Goal: Information Seeking & Learning: Get advice/opinions

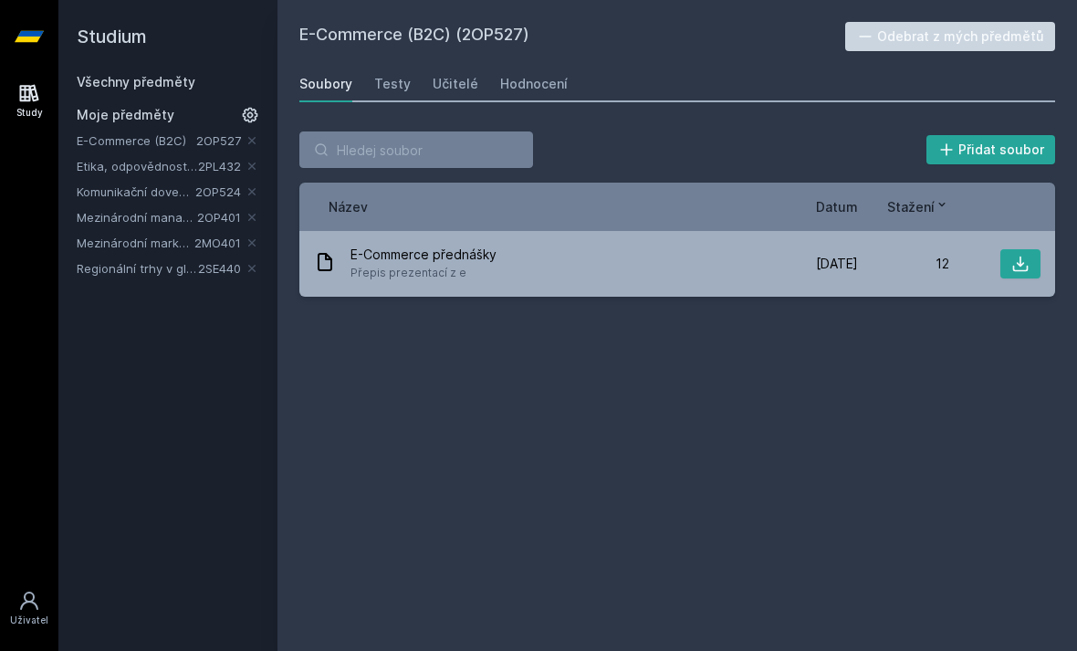
click at [514, 86] on div "Hodnocení" at bounding box center [534, 84] width 68 height 18
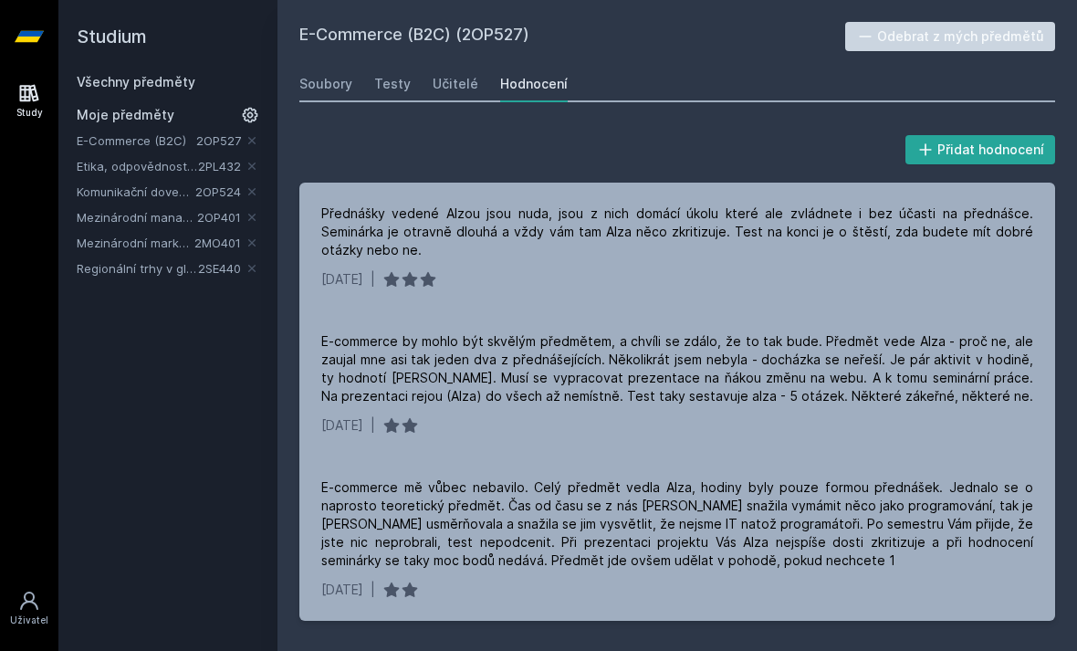
click at [450, 81] on div "Učitelé" at bounding box center [456, 84] width 46 height 18
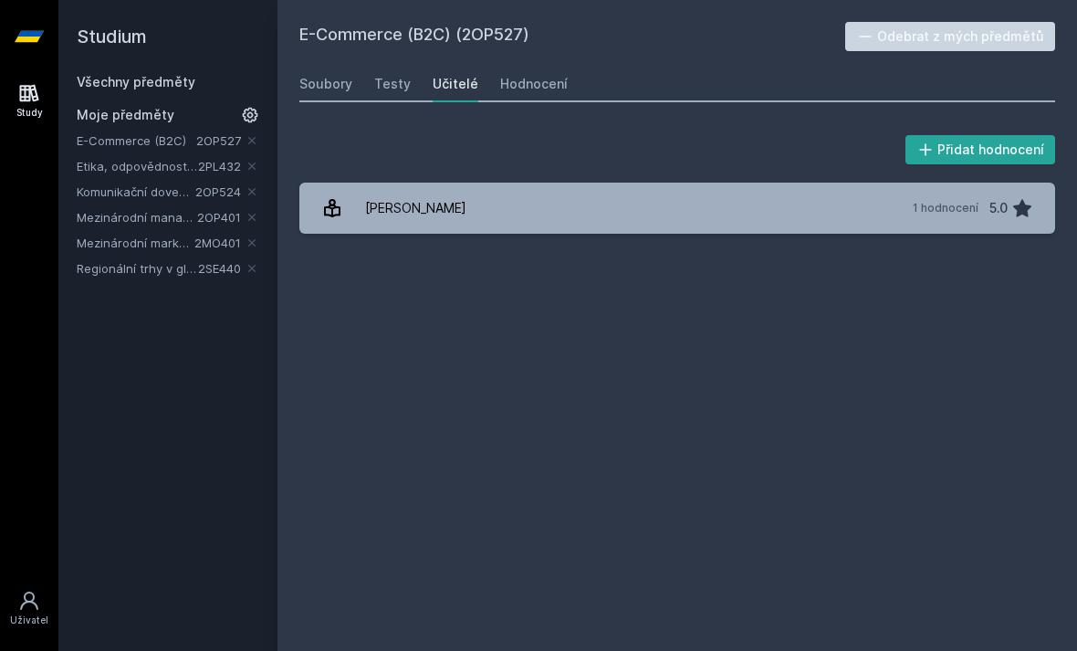
click at [375, 197] on div "[PERSON_NAME]" at bounding box center [415, 208] width 101 height 36
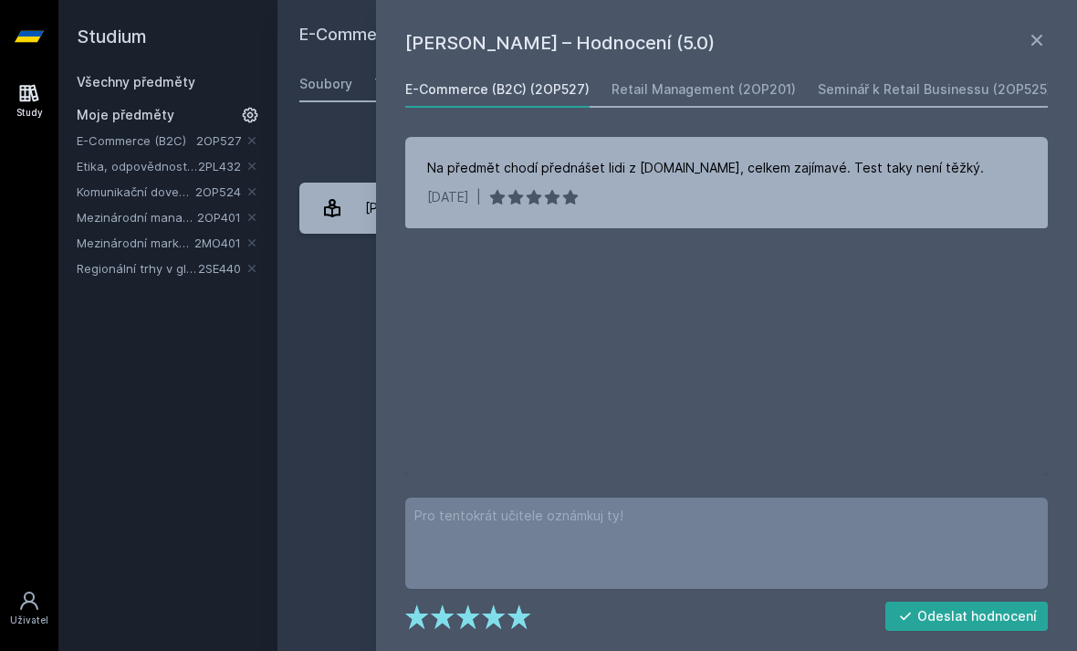
click at [1033, 36] on icon at bounding box center [1036, 40] width 11 height 11
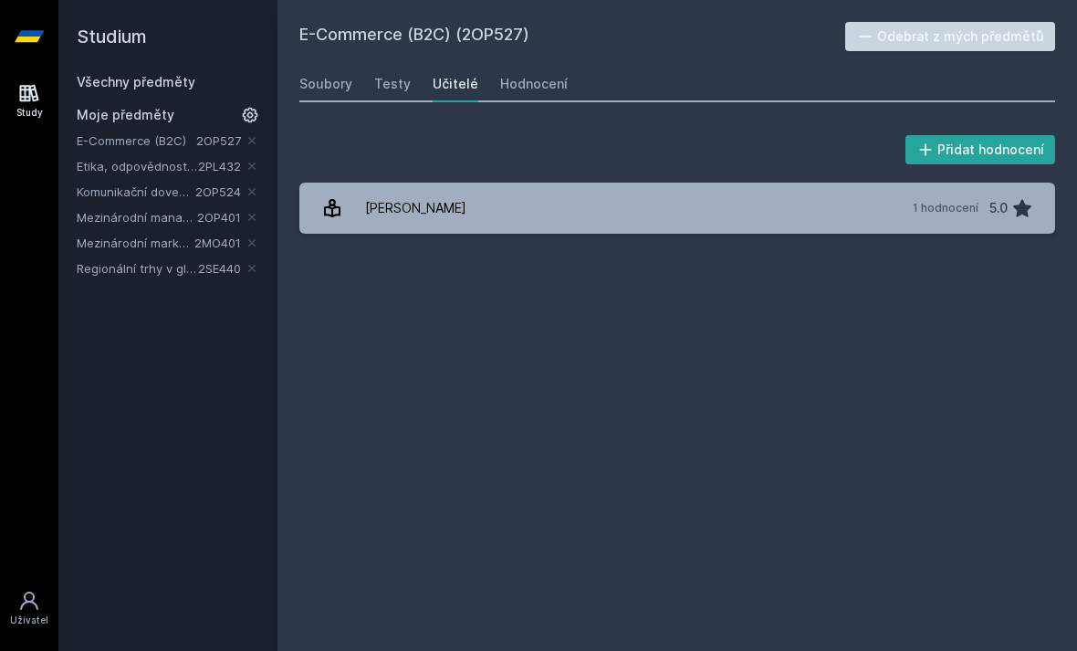
click at [522, 89] on div "Hodnocení" at bounding box center [534, 84] width 68 height 18
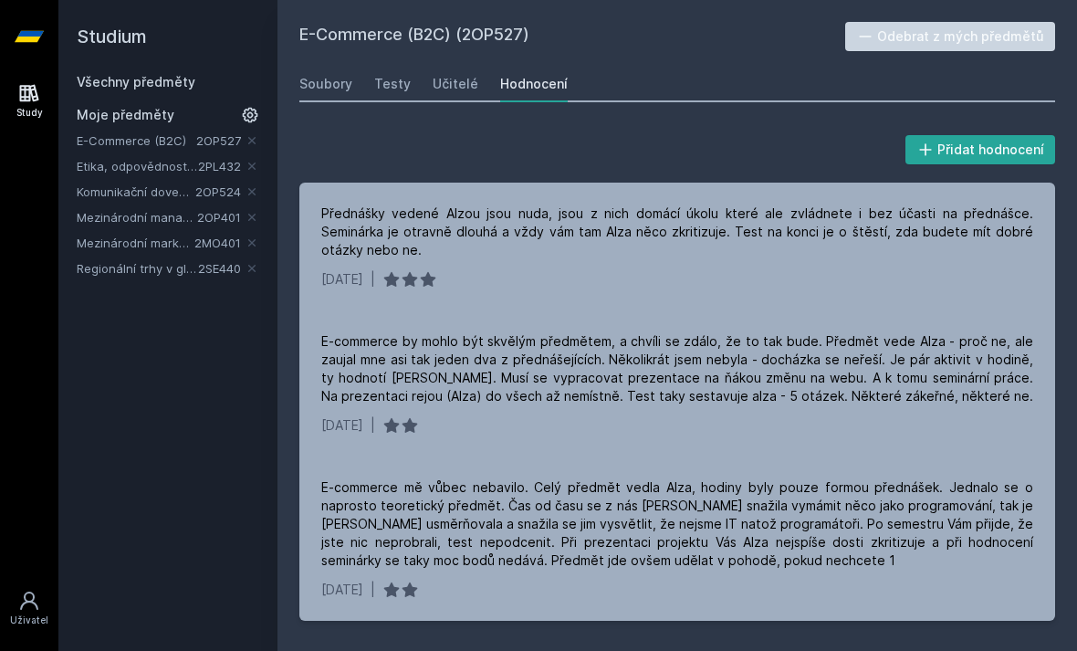
click at [433, 85] on div "Učitelé" at bounding box center [456, 84] width 46 height 18
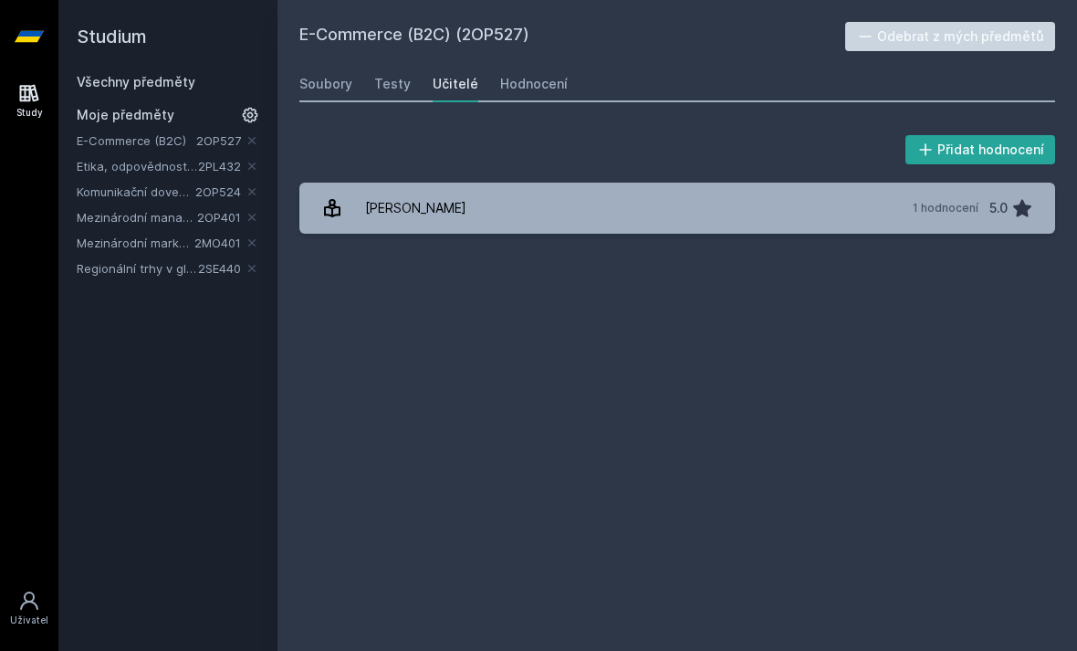
click at [380, 214] on div "[PERSON_NAME]" at bounding box center [415, 208] width 101 height 36
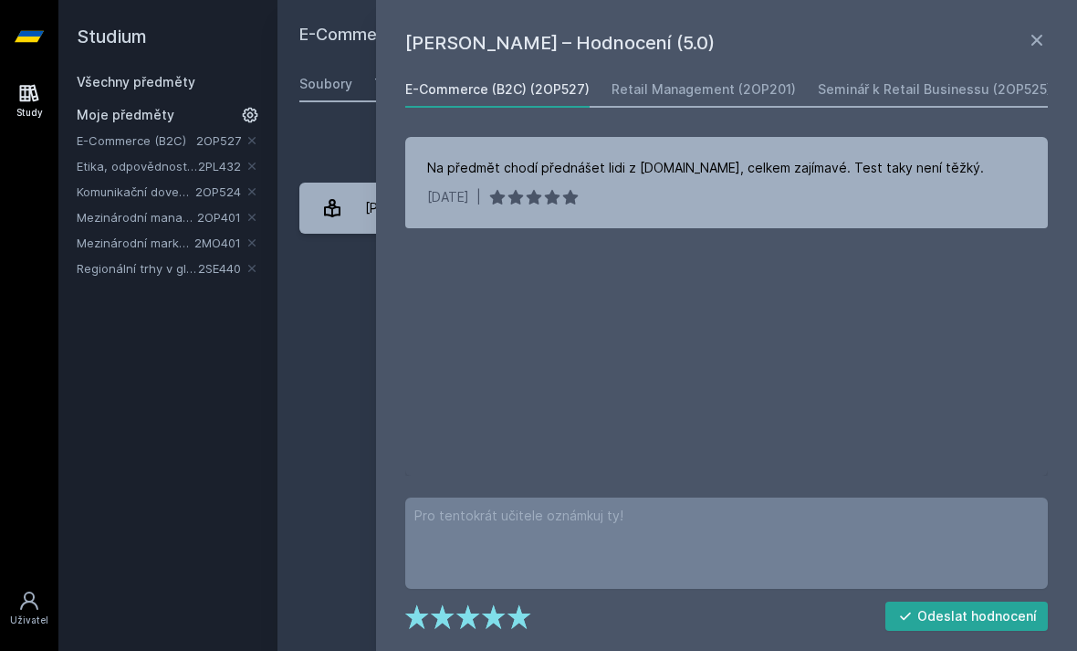
click at [653, 95] on div "Retail Management (2OP201)" at bounding box center [703, 89] width 184 height 18
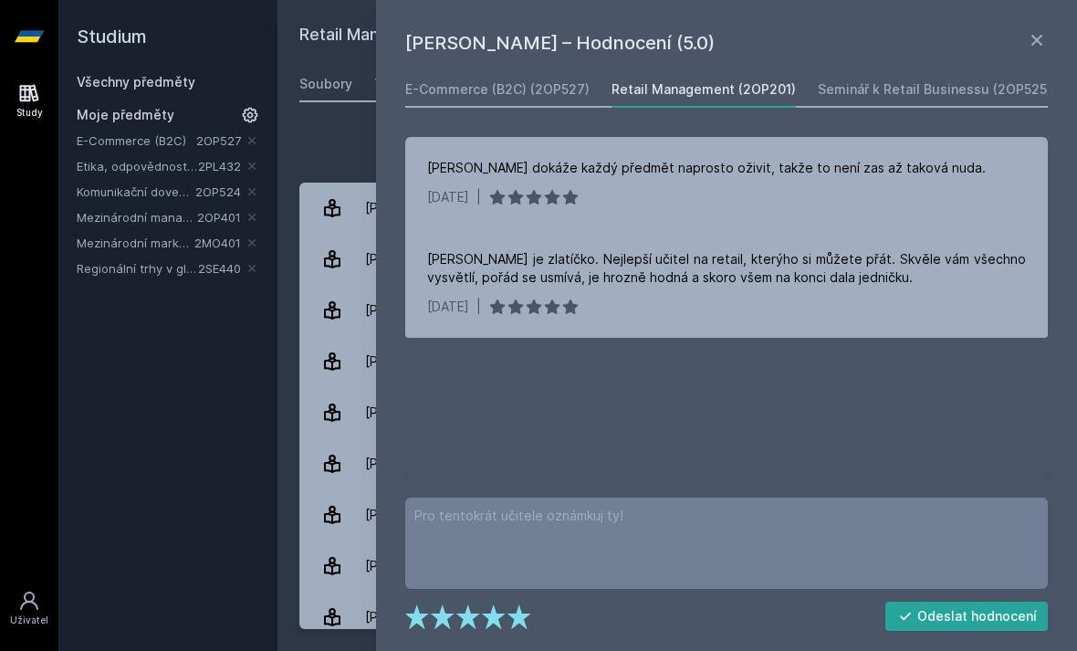
click at [1039, 49] on icon at bounding box center [1037, 40] width 22 height 22
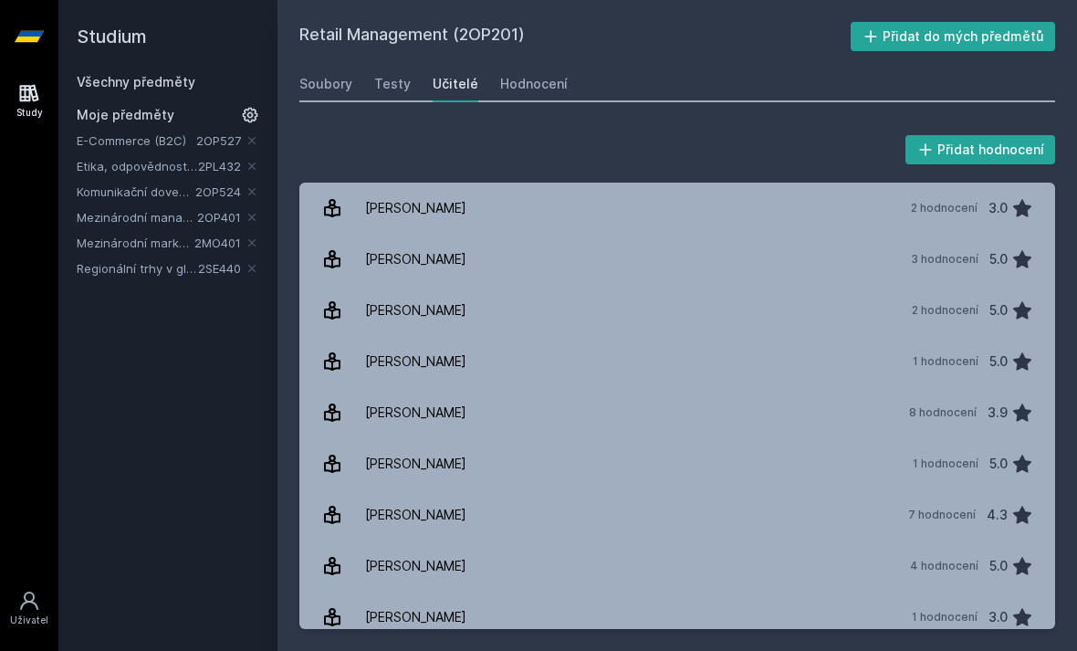
click at [156, 186] on link "Komunikační dovednosti manažera" at bounding box center [136, 191] width 119 height 18
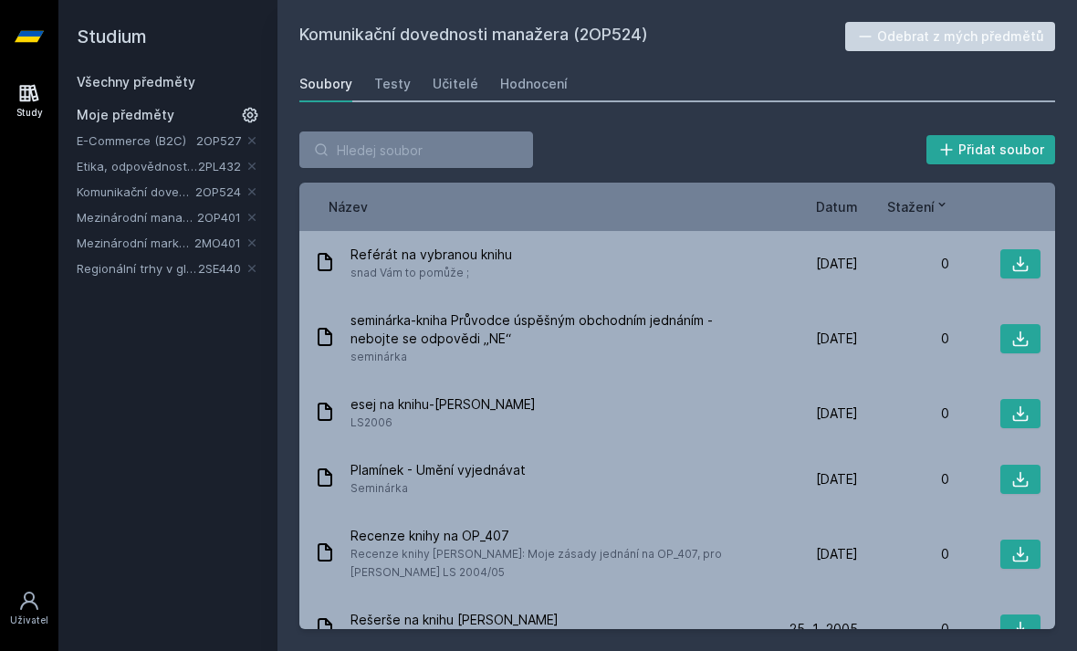
click at [433, 78] on div "Učitelé" at bounding box center [456, 84] width 46 height 18
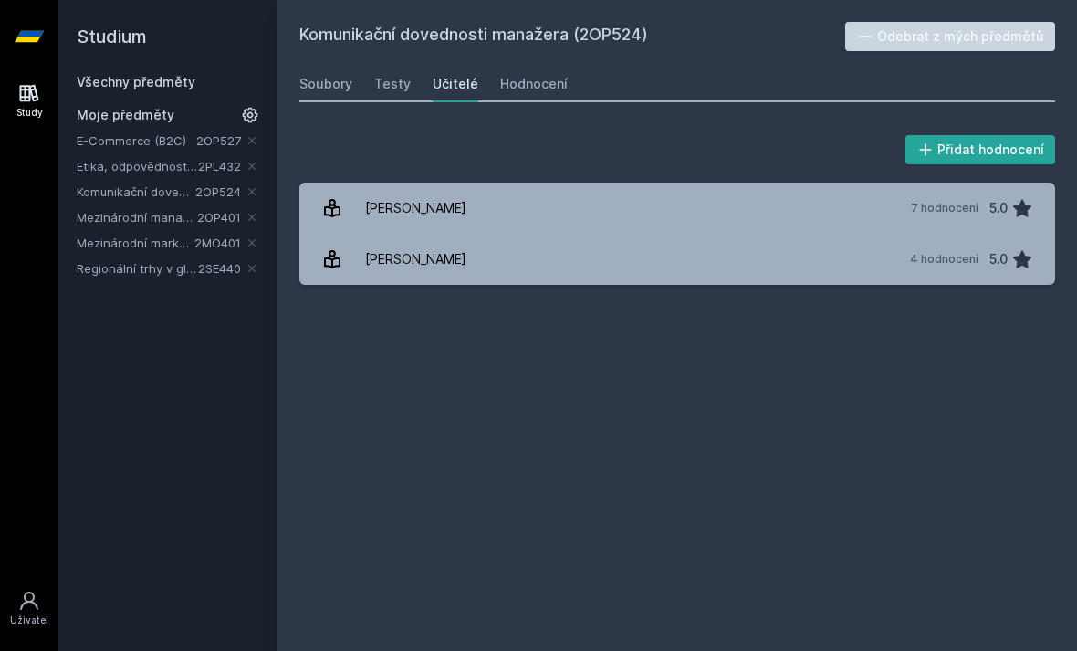
click at [386, 272] on div "[PERSON_NAME]" at bounding box center [415, 259] width 101 height 36
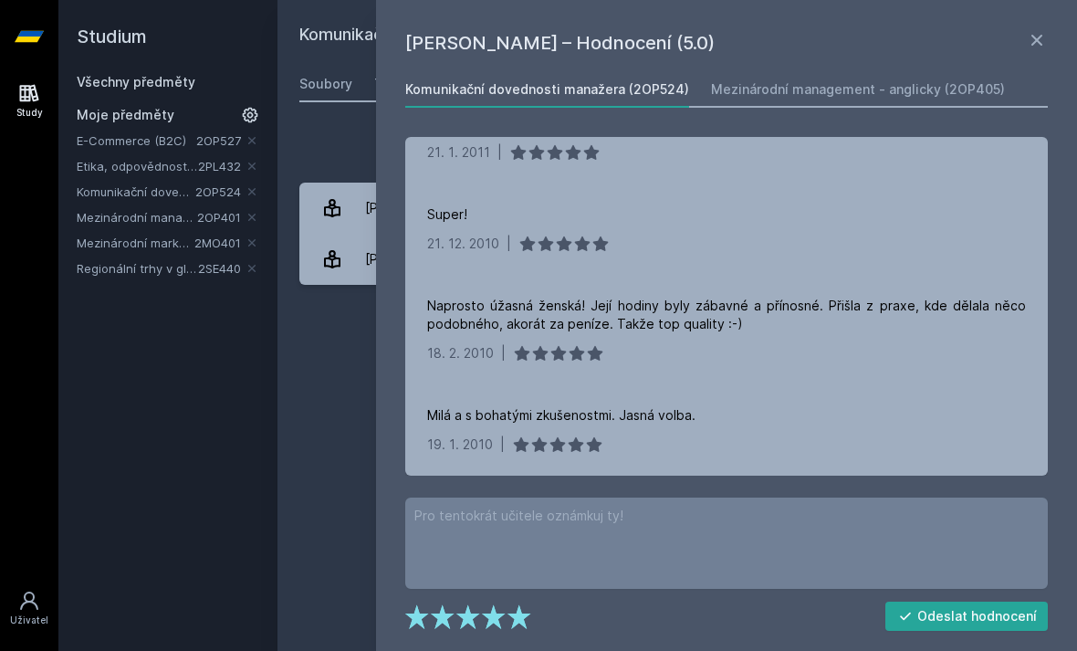
scroll to position [118, 0]
click at [315, 338] on div "Komunikační dovednosti manažera (2OP524) Odebrat z mých předmětů [GEOGRAPHIC_DA…" at bounding box center [677, 325] width 756 height 607
click at [355, 197] on link "[PERSON_NAME] 7 hodnocení 5.0" at bounding box center [677, 207] width 756 height 51
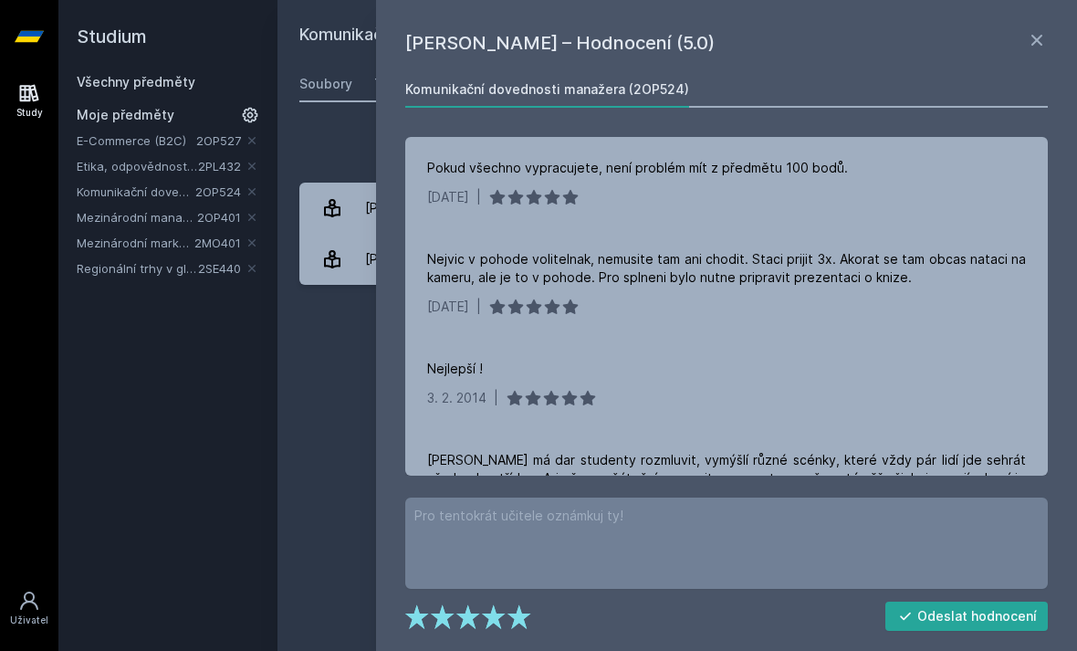
click at [1038, 41] on icon at bounding box center [1036, 40] width 11 height 11
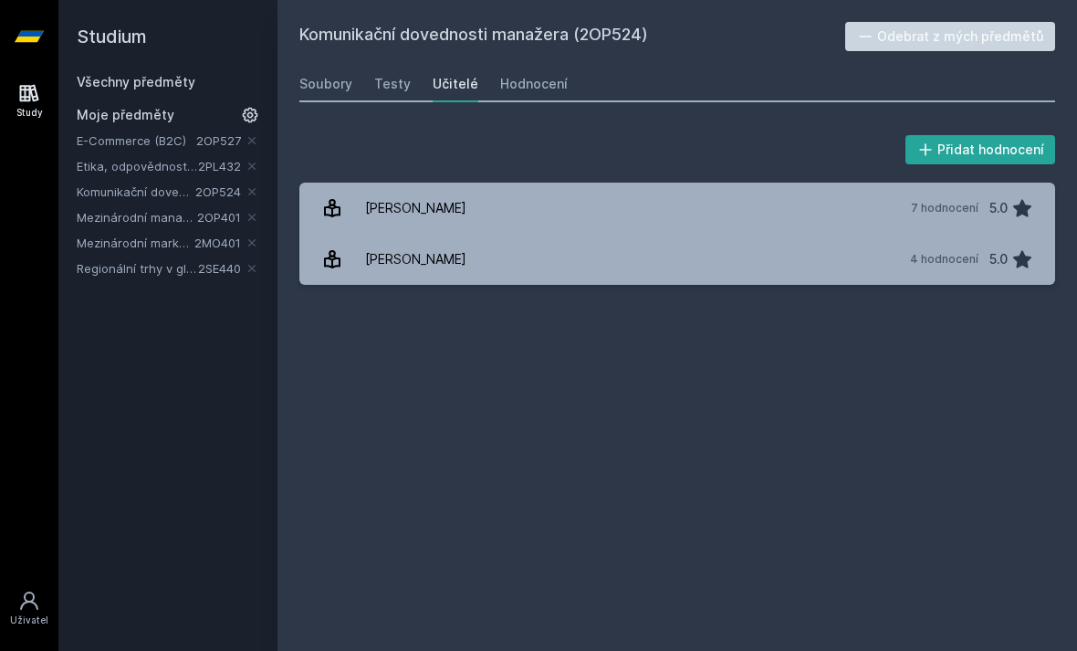
click at [515, 84] on div "Hodnocení" at bounding box center [534, 84] width 68 height 18
